Goal: Task Accomplishment & Management: Complete application form

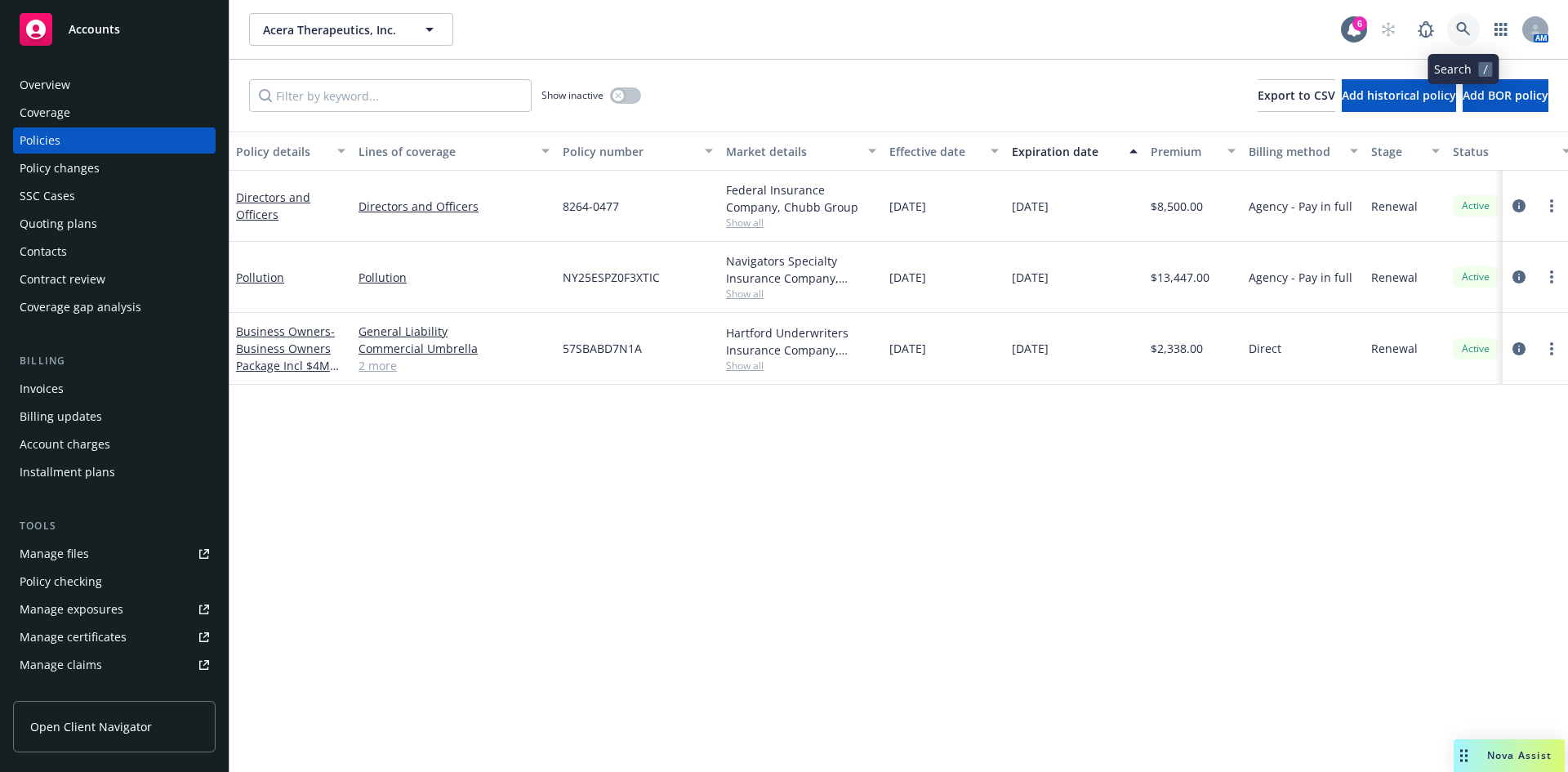
click at [1465, 28] on icon at bounding box center [1463, 29] width 15 height 15
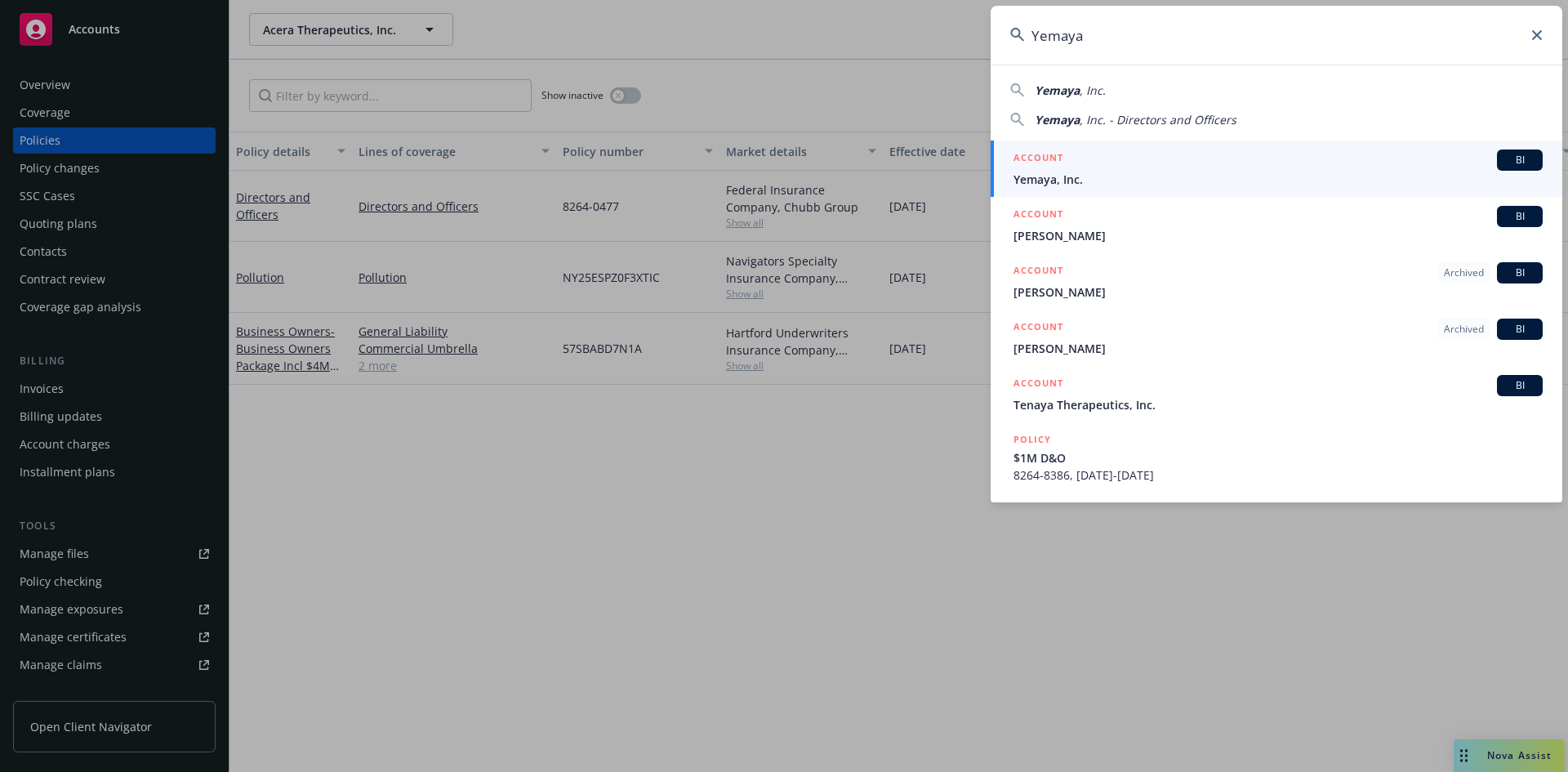
type input "Yemaya"
click at [1091, 177] on span "Yemaya, Inc." at bounding box center [1278, 180] width 529 height 18
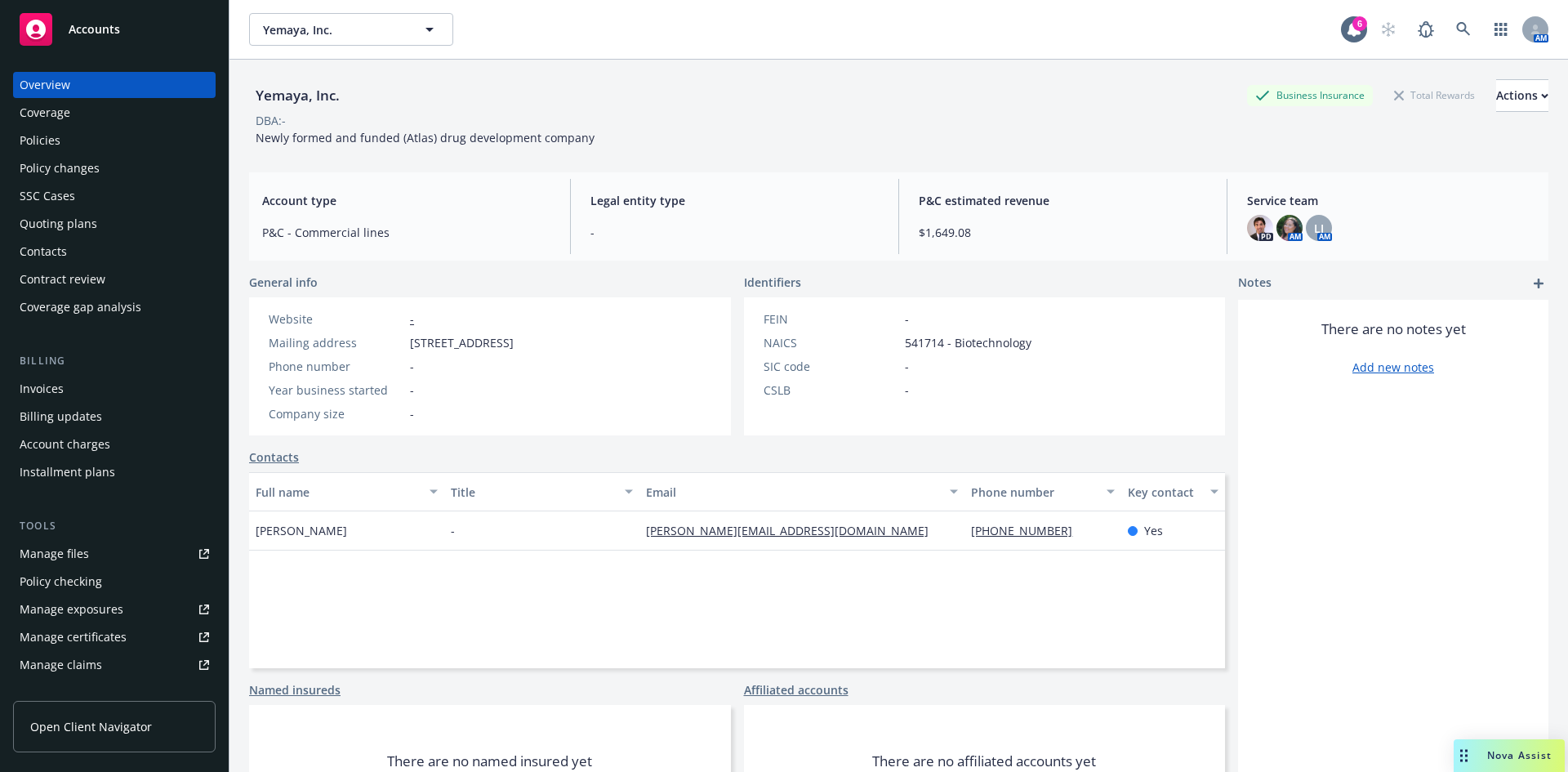
click at [77, 142] on div "Policies" at bounding box center [114, 140] width 190 height 26
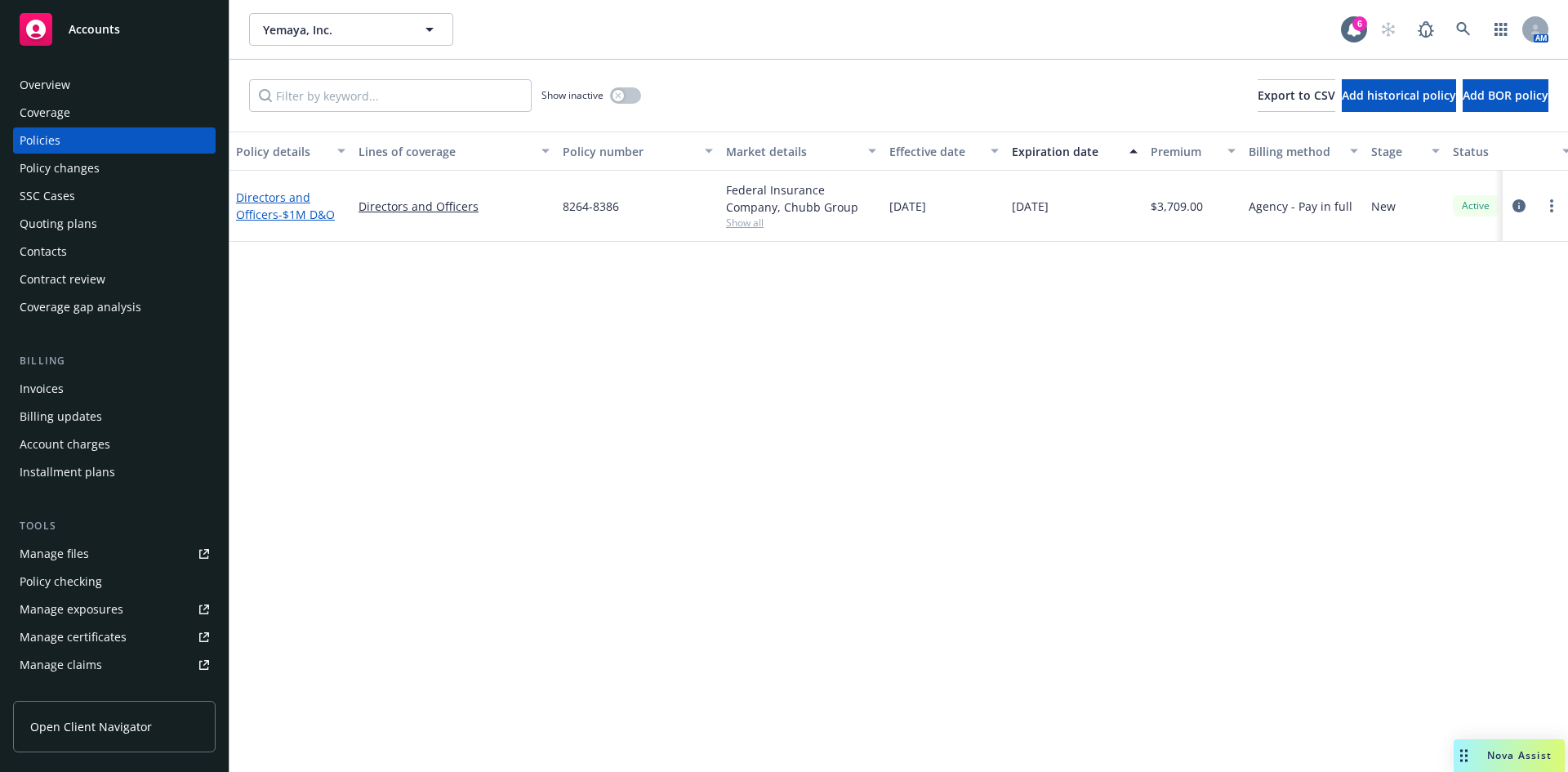
click at [284, 217] on span "- $1M D&O" at bounding box center [306, 215] width 56 height 16
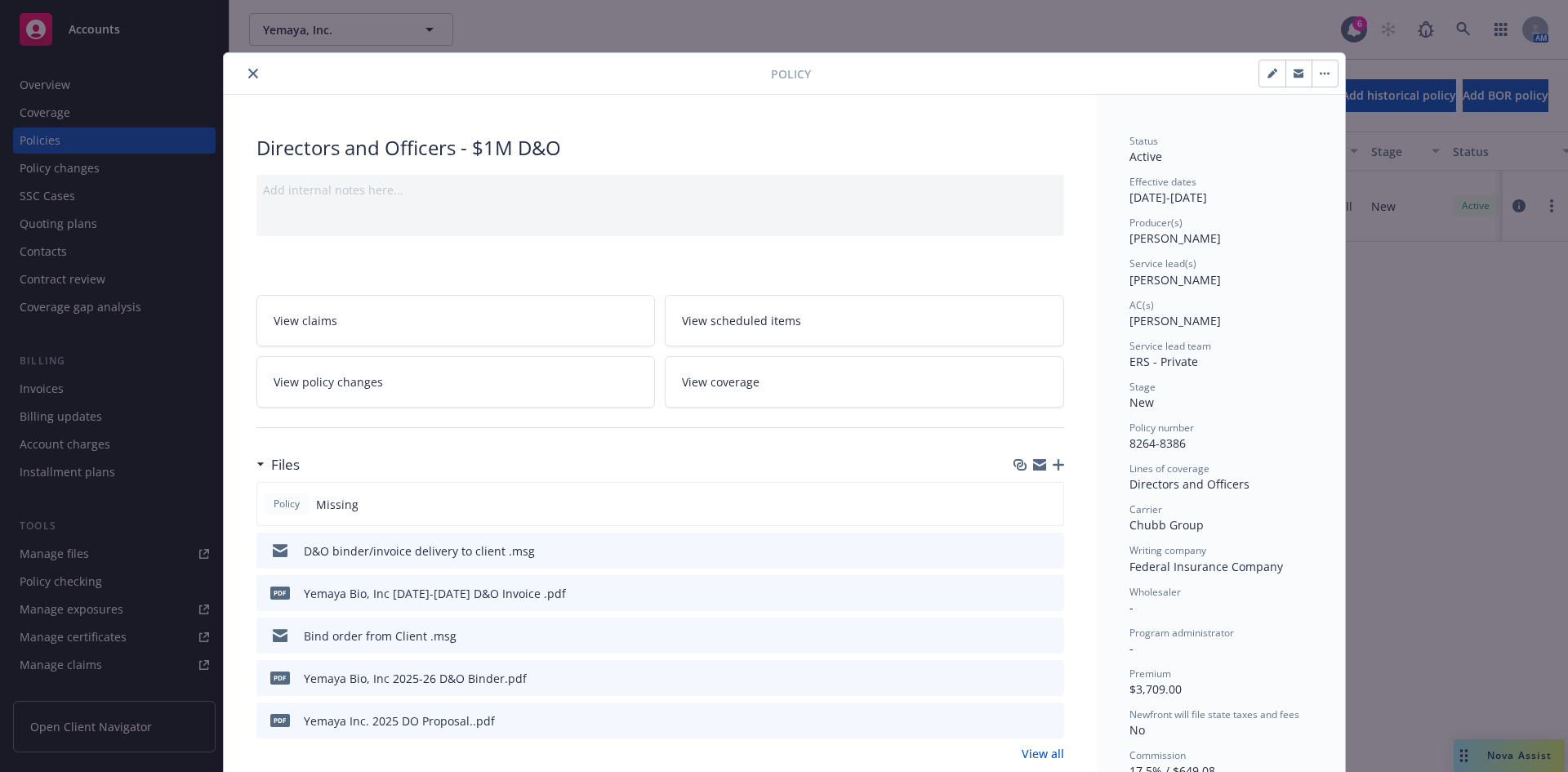
drag, startPoint x: 254, startPoint y: 79, endPoint x: 248, endPoint y: 70, distance: 10.8
click at [253, 77] on button "close" at bounding box center [253, 74] width 19 height 19
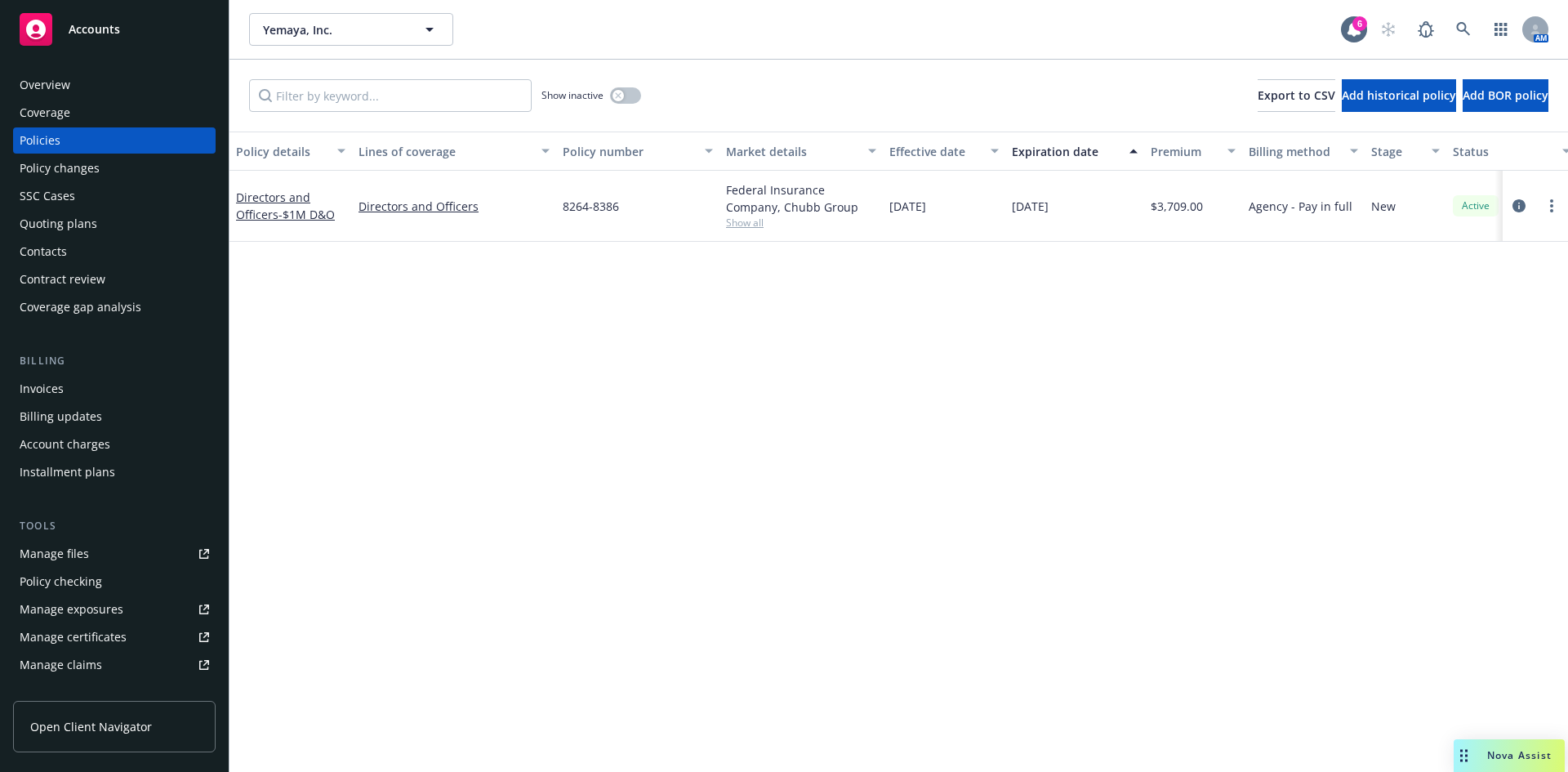
click at [72, 246] on div "Contacts" at bounding box center [114, 251] width 190 height 26
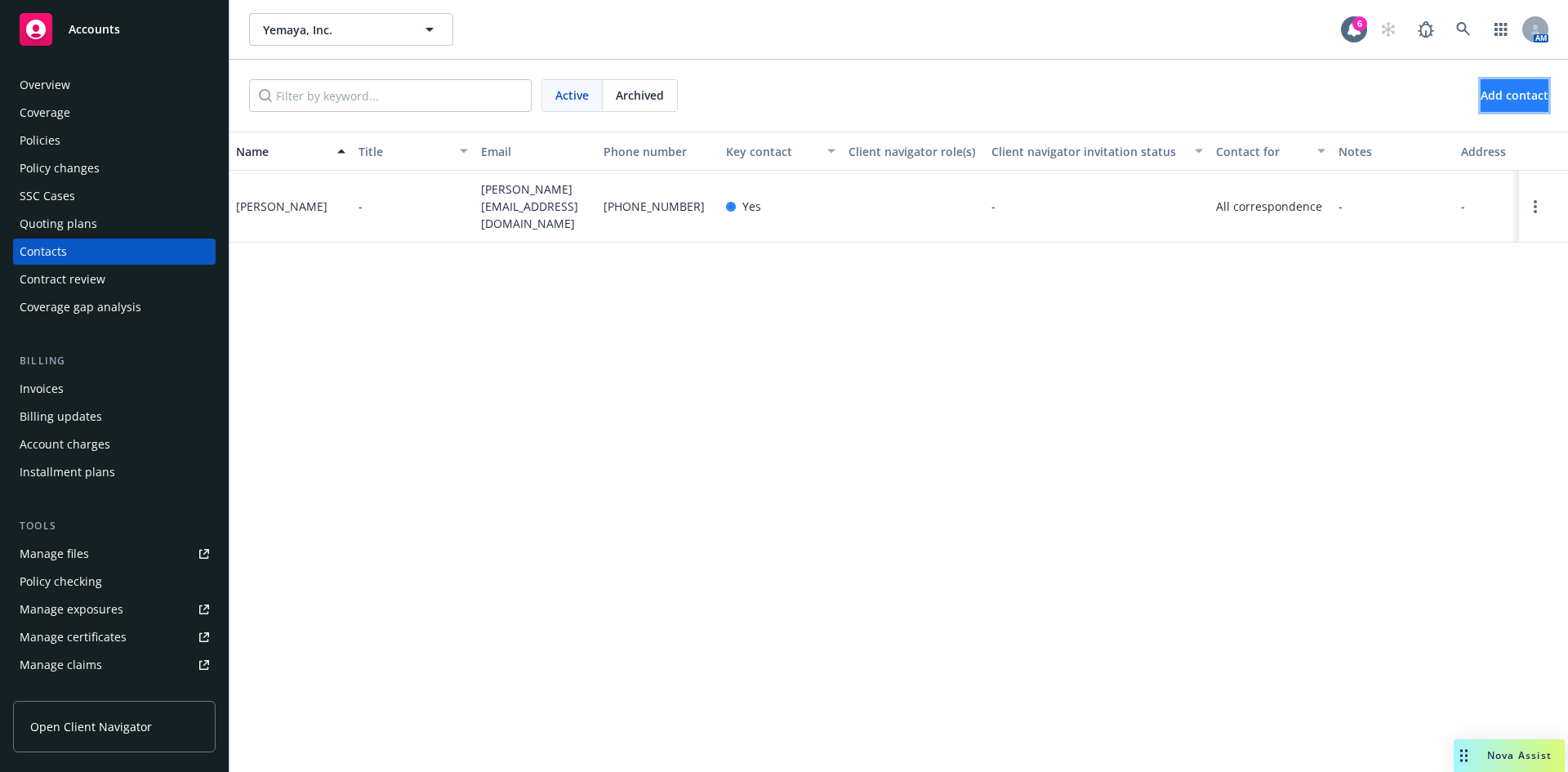
click at [1489, 108] on button "Add contact" at bounding box center [1515, 95] width 68 height 33
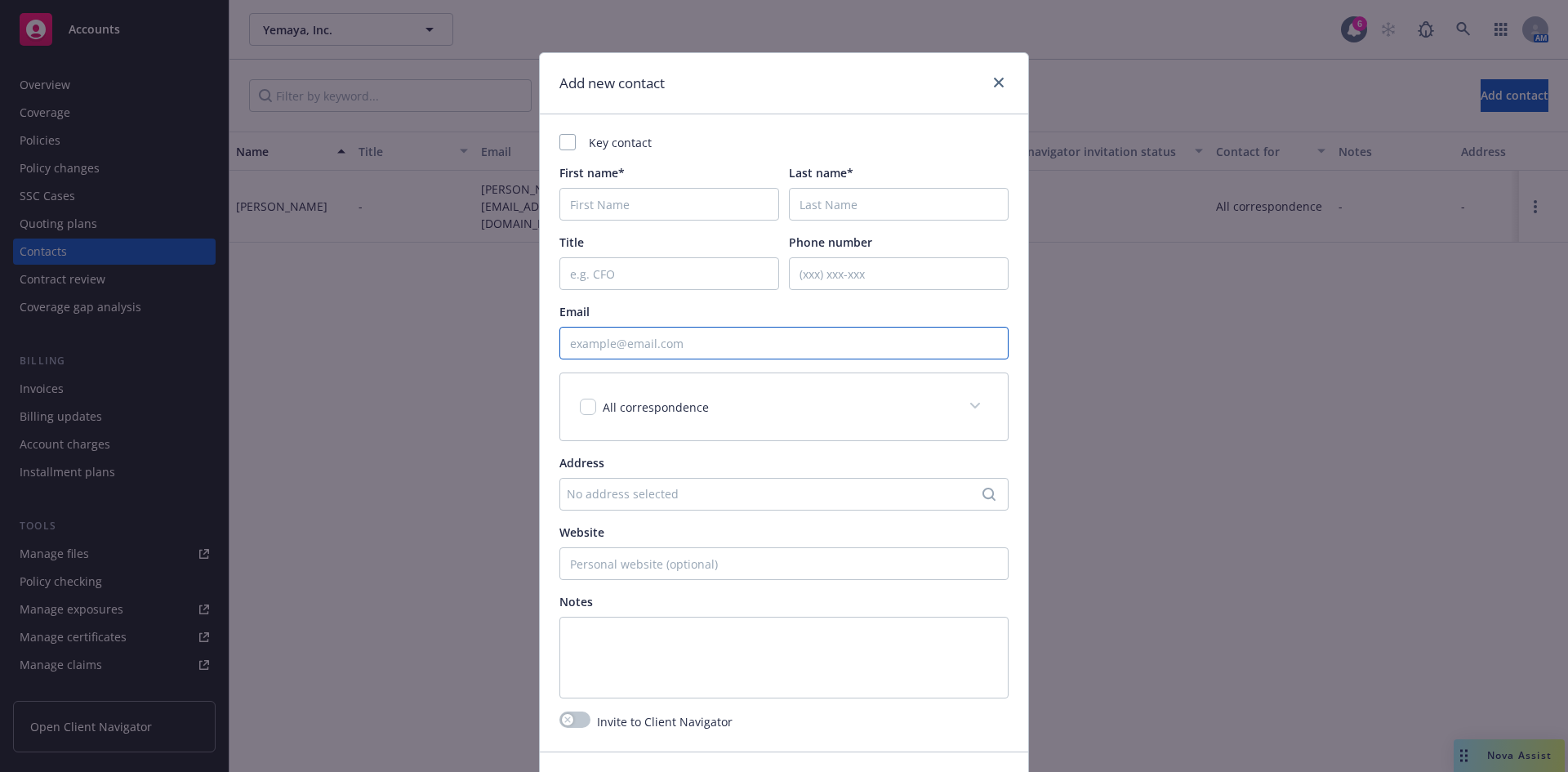
click at [600, 349] on input "Email" at bounding box center [784, 343] width 449 height 33
paste input "[EMAIL_ADDRESS][DOMAIN_NAME]"
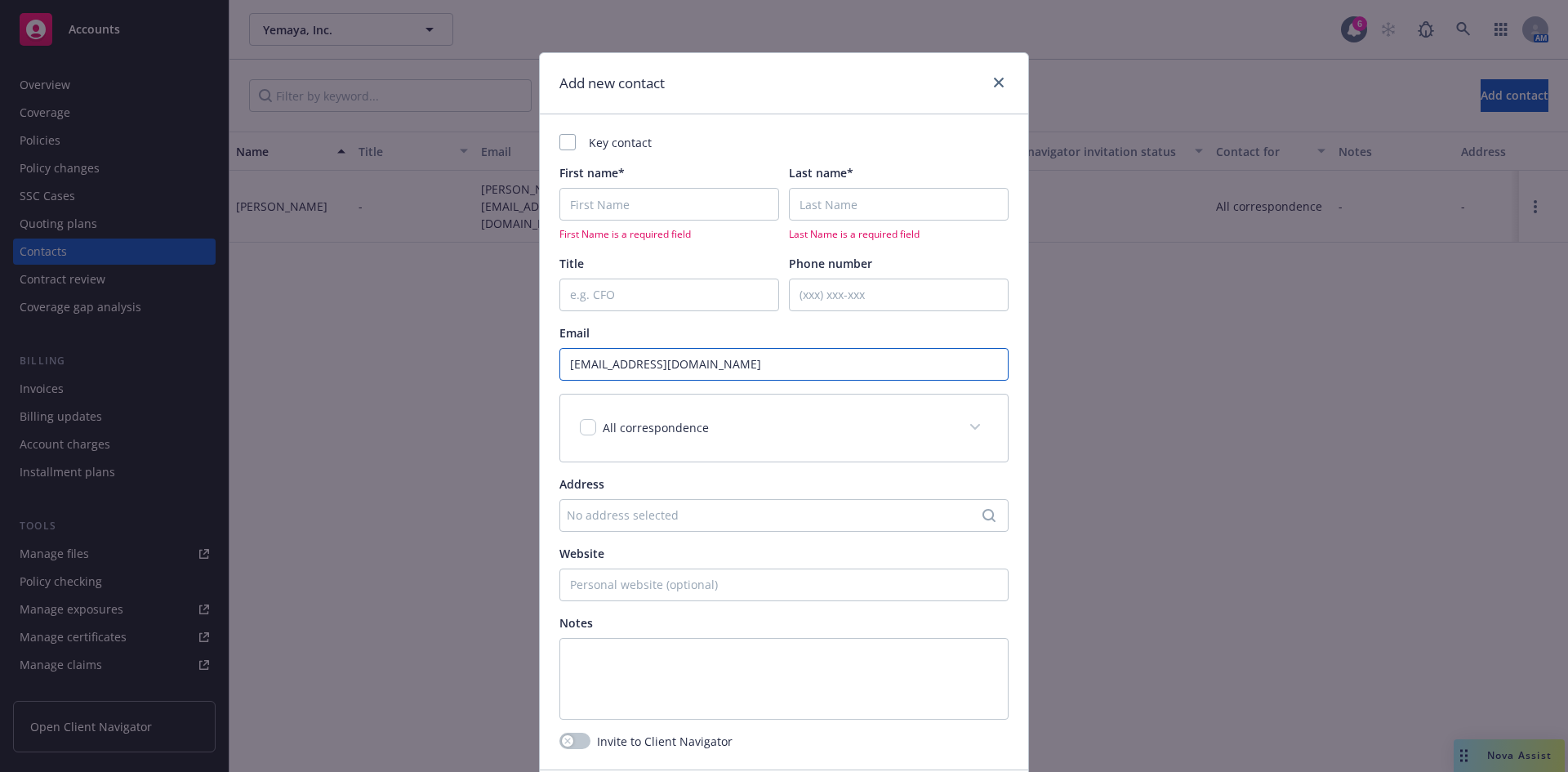
type input "[EMAIL_ADDRESS][DOMAIN_NAME]"
click at [590, 209] on input "First name*" at bounding box center [669, 204] width 220 height 33
type input "Accounting"
click at [829, 212] on input "Last name*" at bounding box center [899, 204] width 220 height 33
paste input "[EMAIL_ADDRESS][DOMAIN_NAME]"
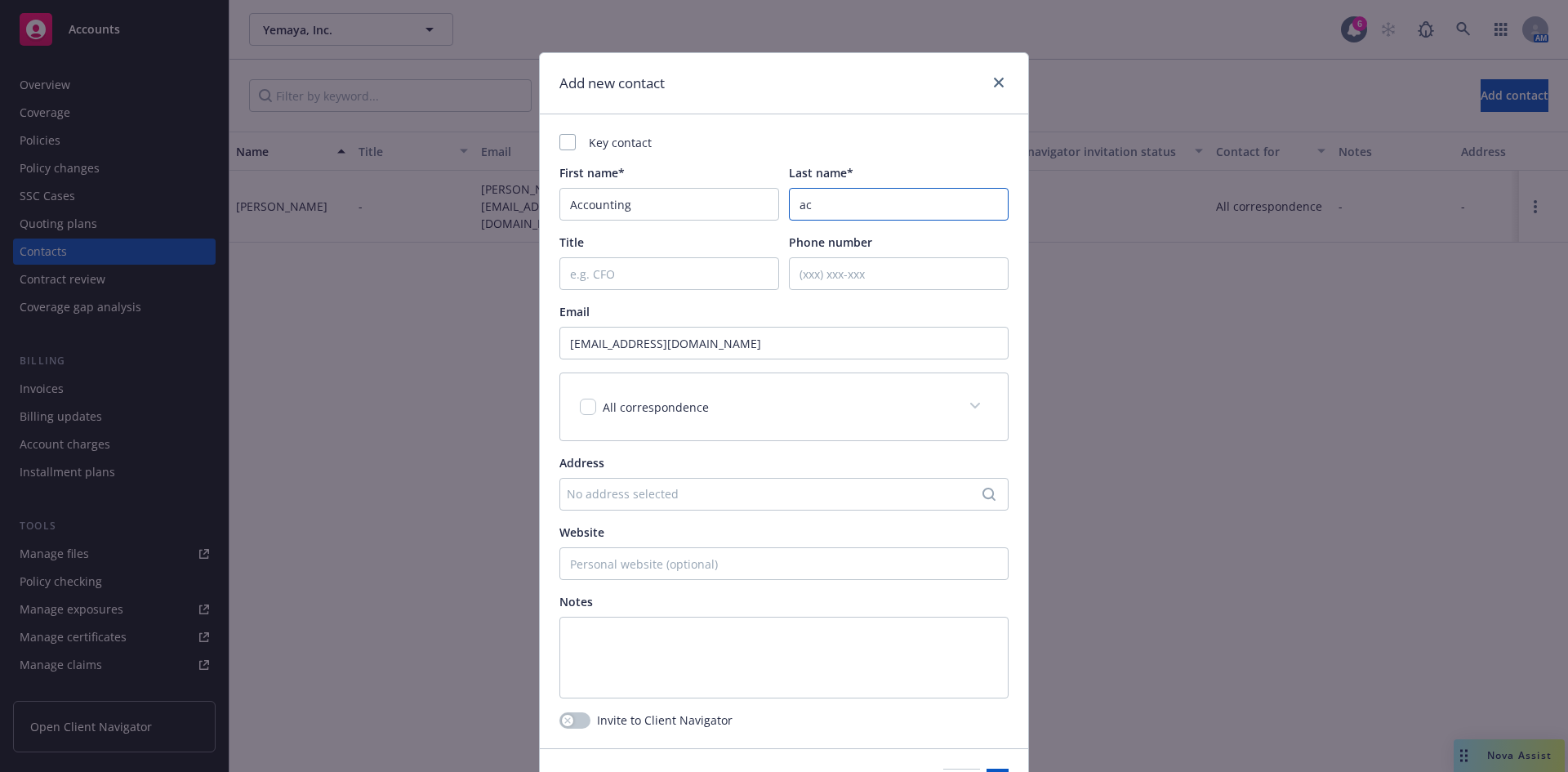
type input "a"
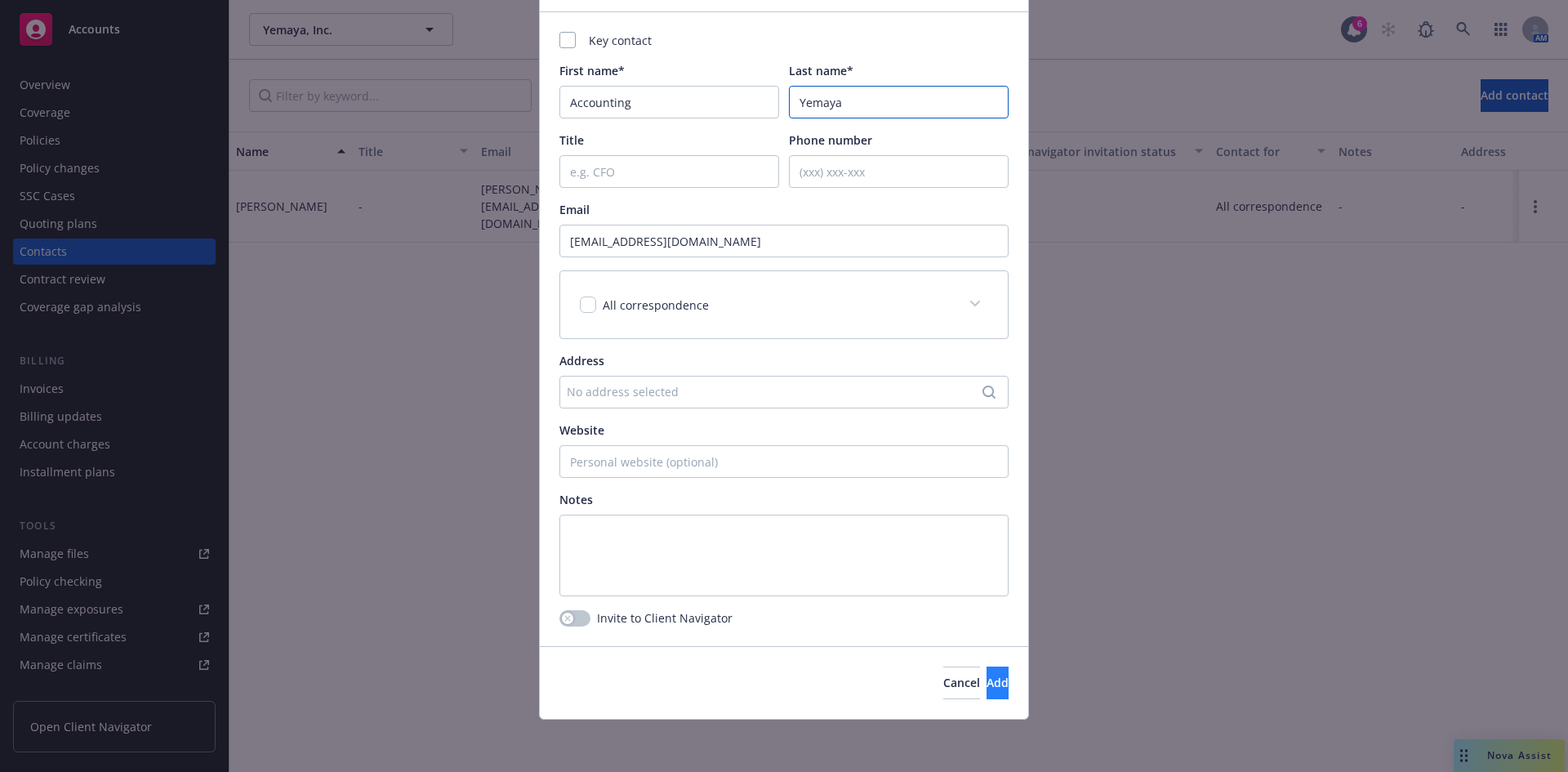
type input "Yemaya"
click at [987, 684] on span "Add" at bounding box center [997, 683] width 22 height 16
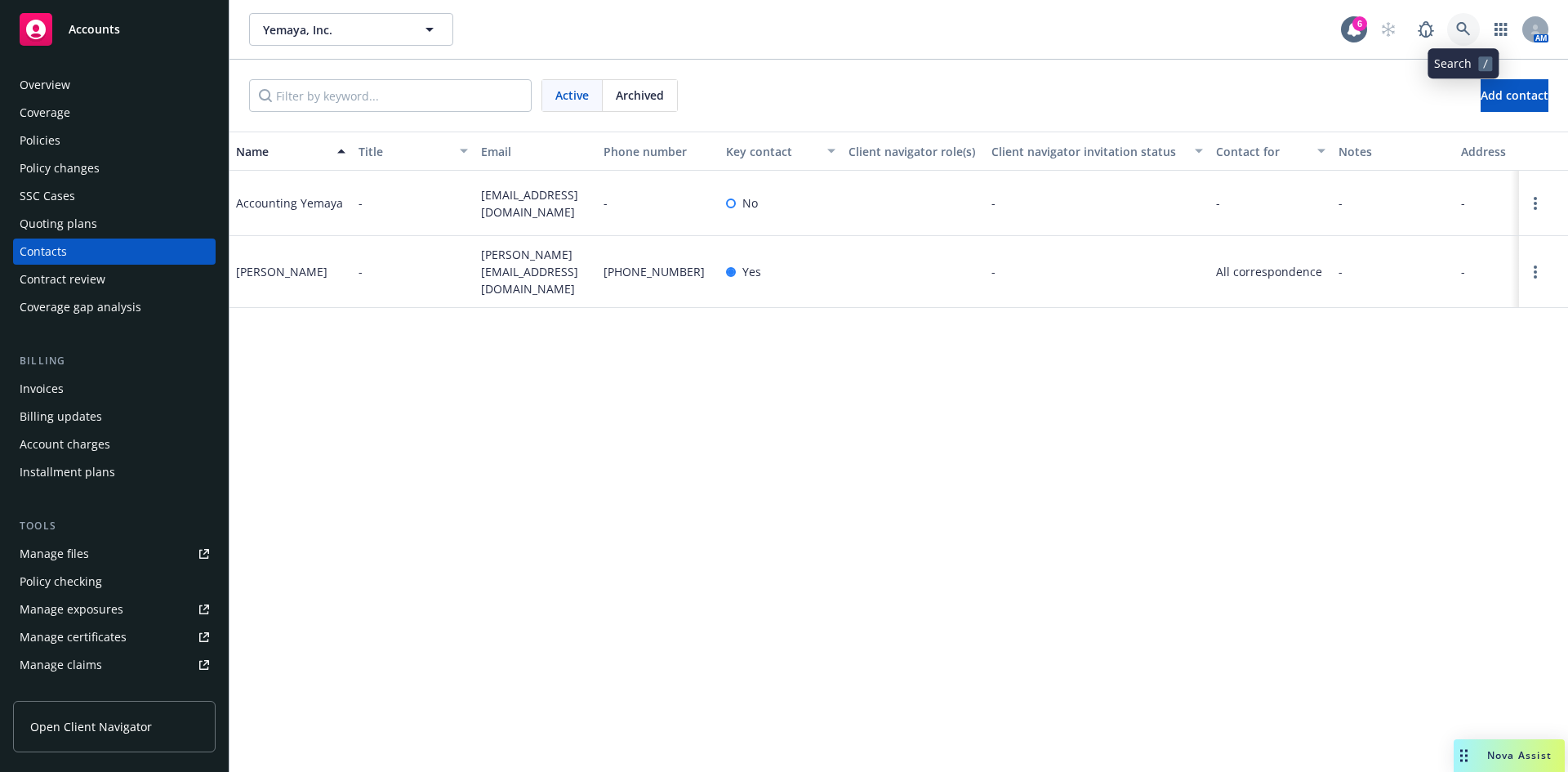
click at [1463, 26] on icon at bounding box center [1463, 29] width 15 height 15
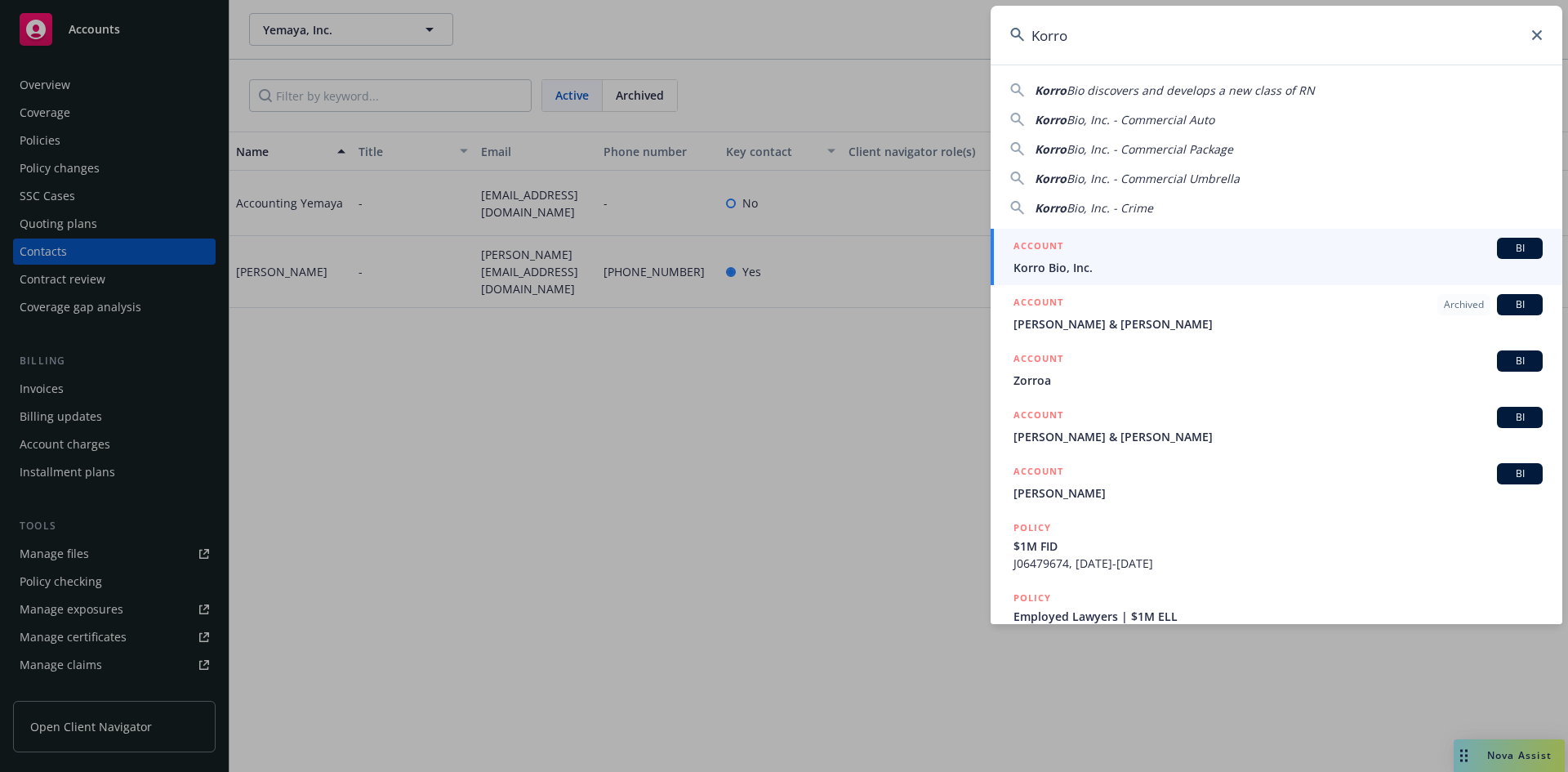
type input "Korro"
click at [1052, 263] on span "Korro Bio, Inc." at bounding box center [1278, 267] width 529 height 18
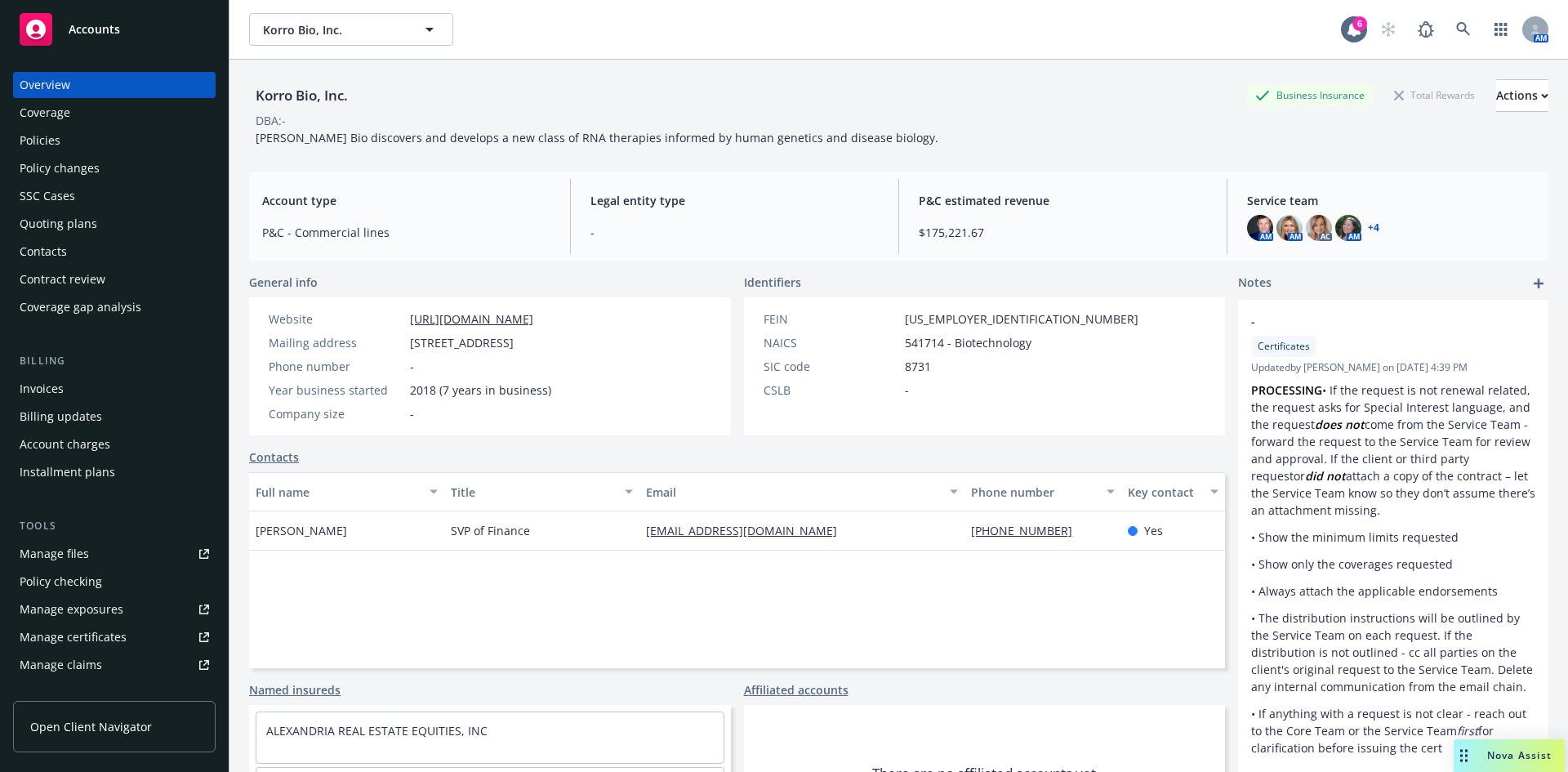
click at [51, 139] on div "Policies" at bounding box center [40, 140] width 41 height 26
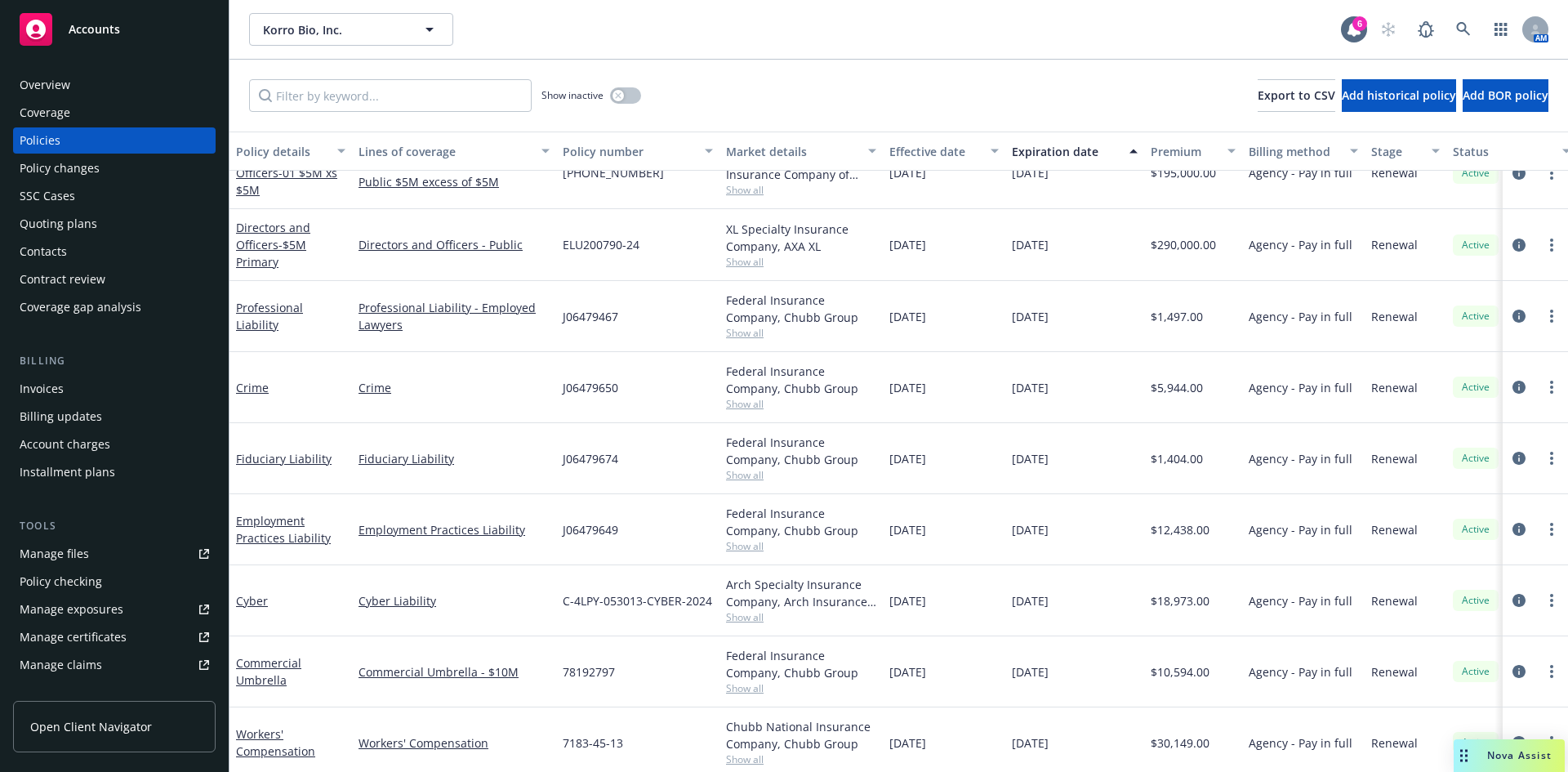
scroll to position [552, 0]
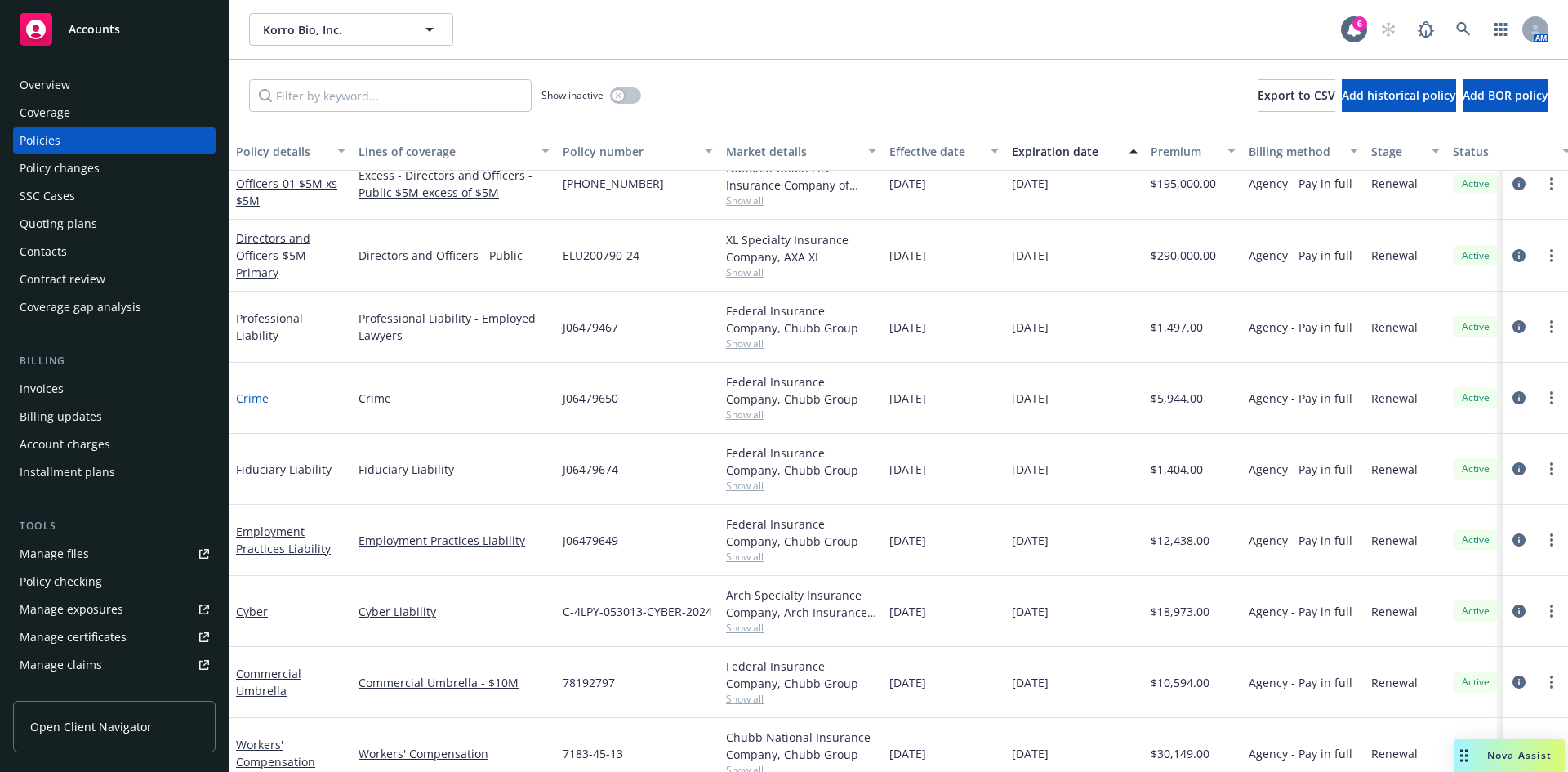
click at [263, 396] on link "Crime" at bounding box center [253, 399] width 33 height 16
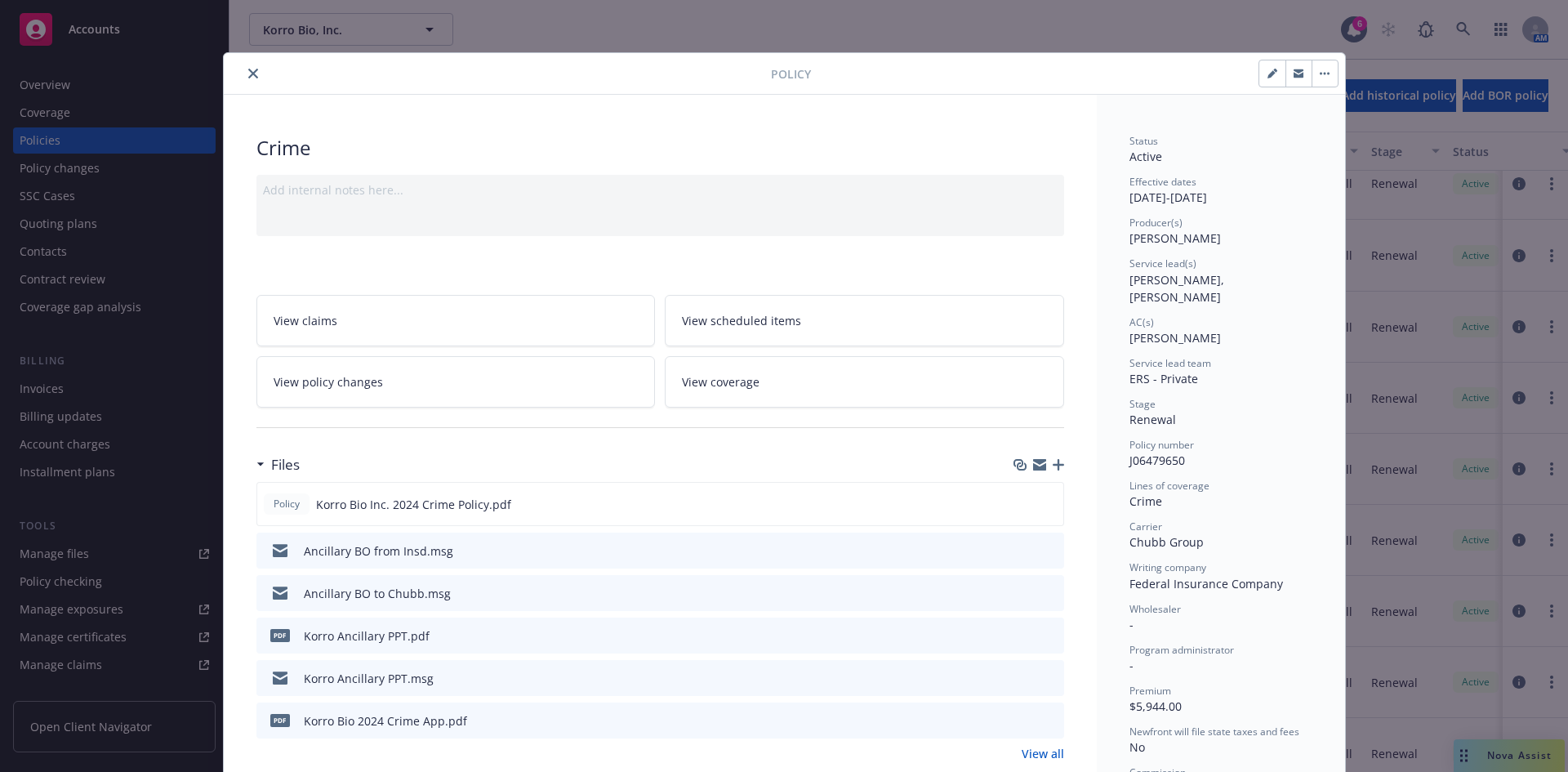
click at [248, 76] on icon "close" at bounding box center [253, 74] width 10 height 10
